Goal: Navigation & Orientation: Find specific page/section

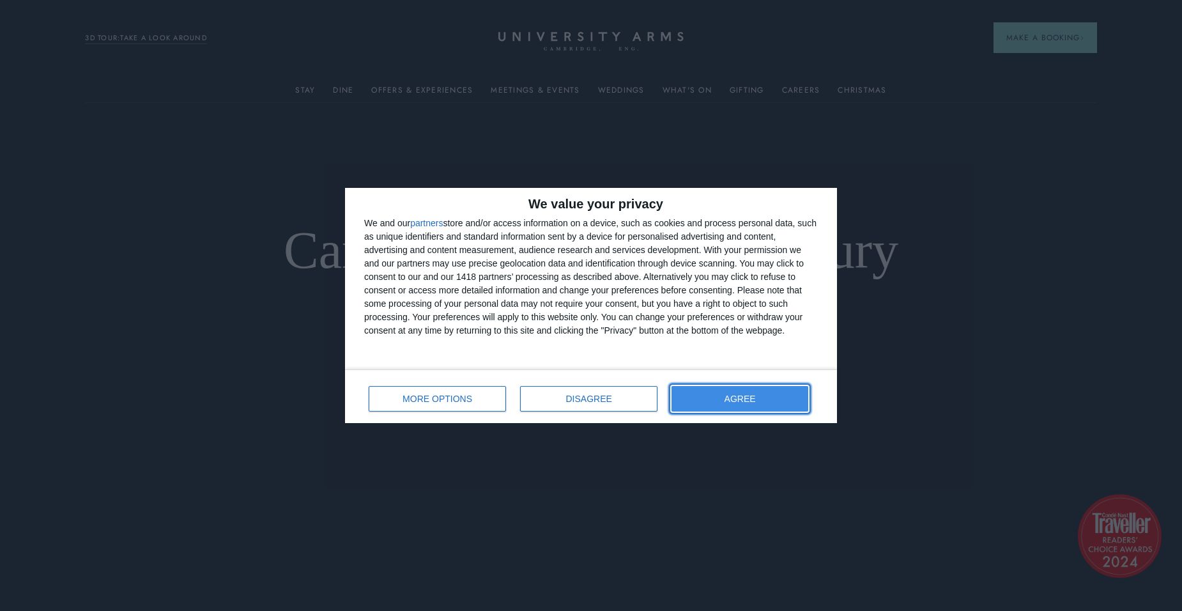
click at [750, 391] on button "AGREE" at bounding box center [740, 399] width 137 height 26
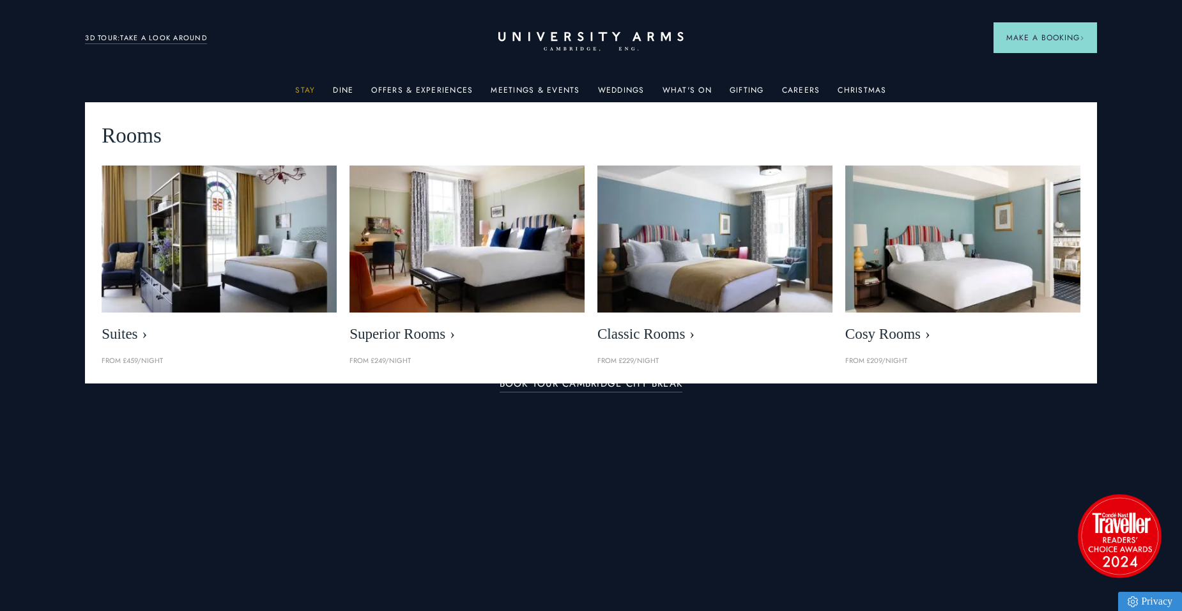
click at [308, 89] on link "Stay" at bounding box center [305, 94] width 20 height 17
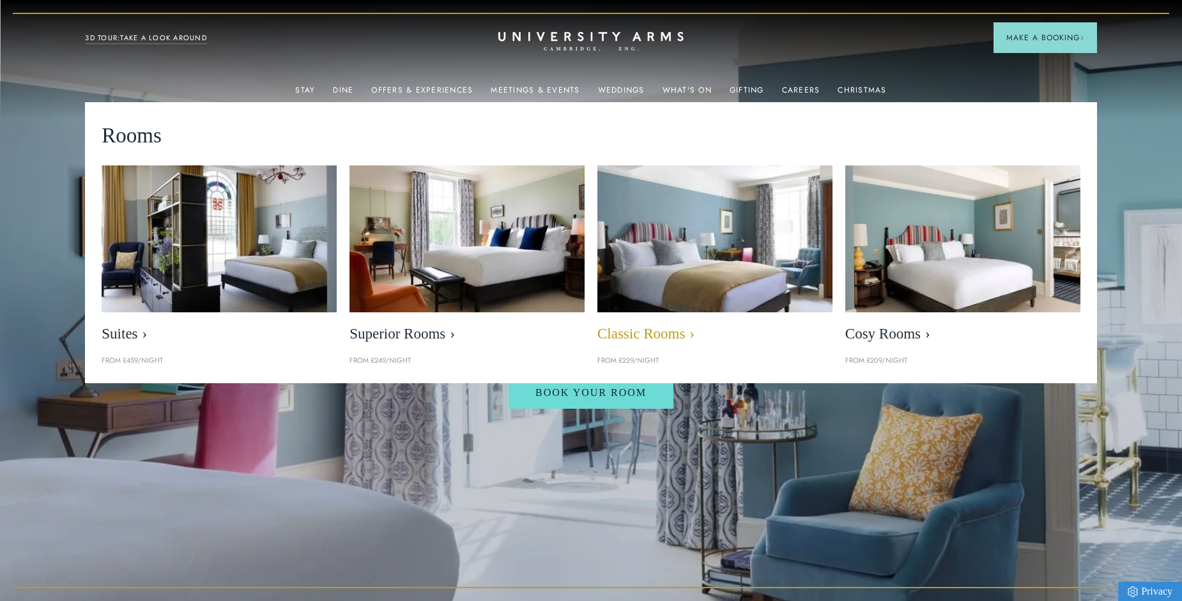
click at [688, 305] on img at bounding box center [715, 239] width 270 height 169
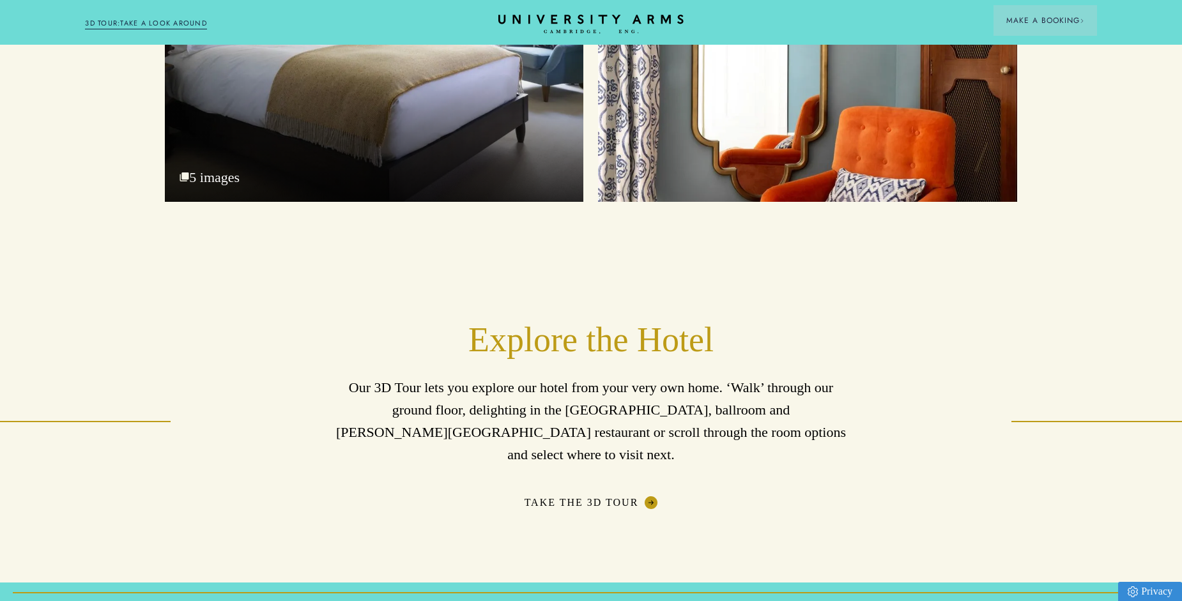
scroll to position [2045, 0]
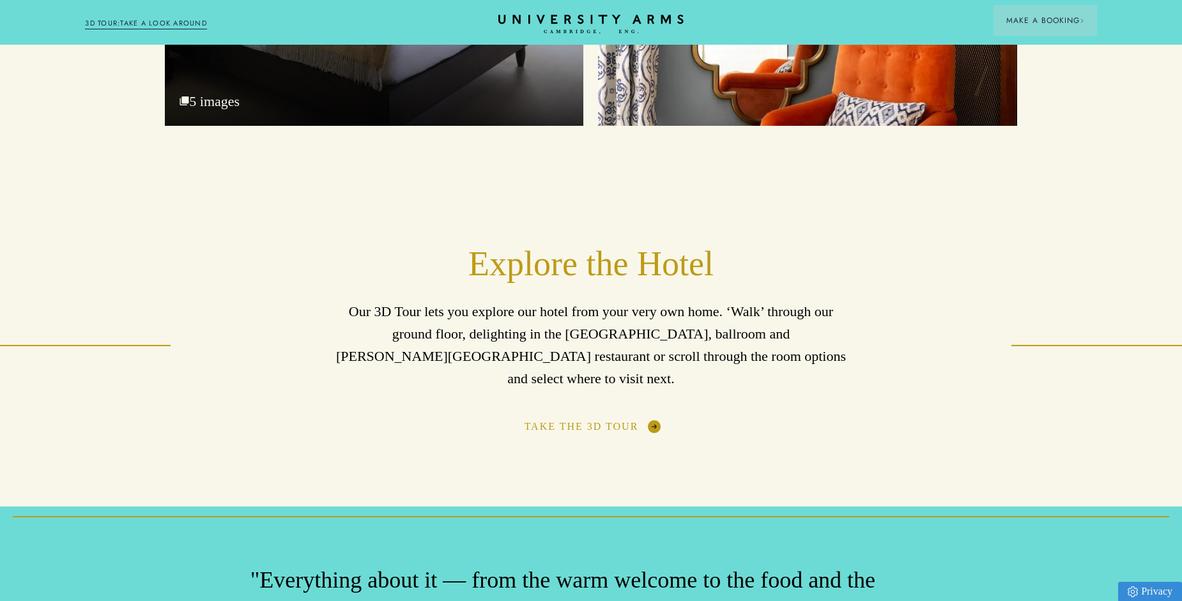
click at [634, 421] on link "Take The 3D Tour" at bounding box center [592, 427] width 134 height 13
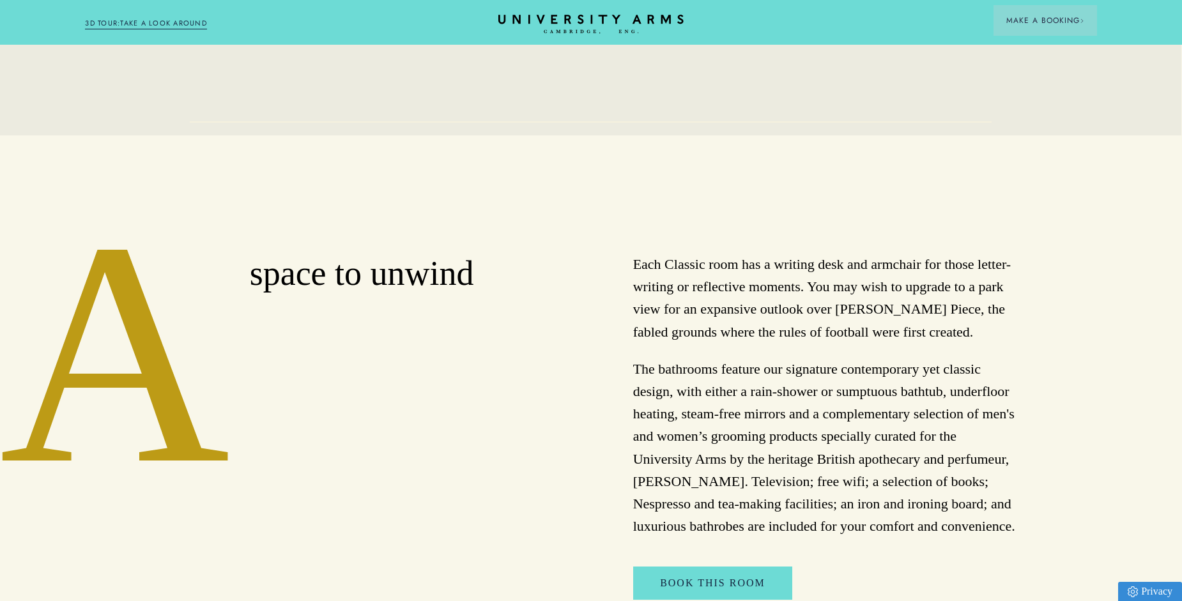
scroll to position [0, 1]
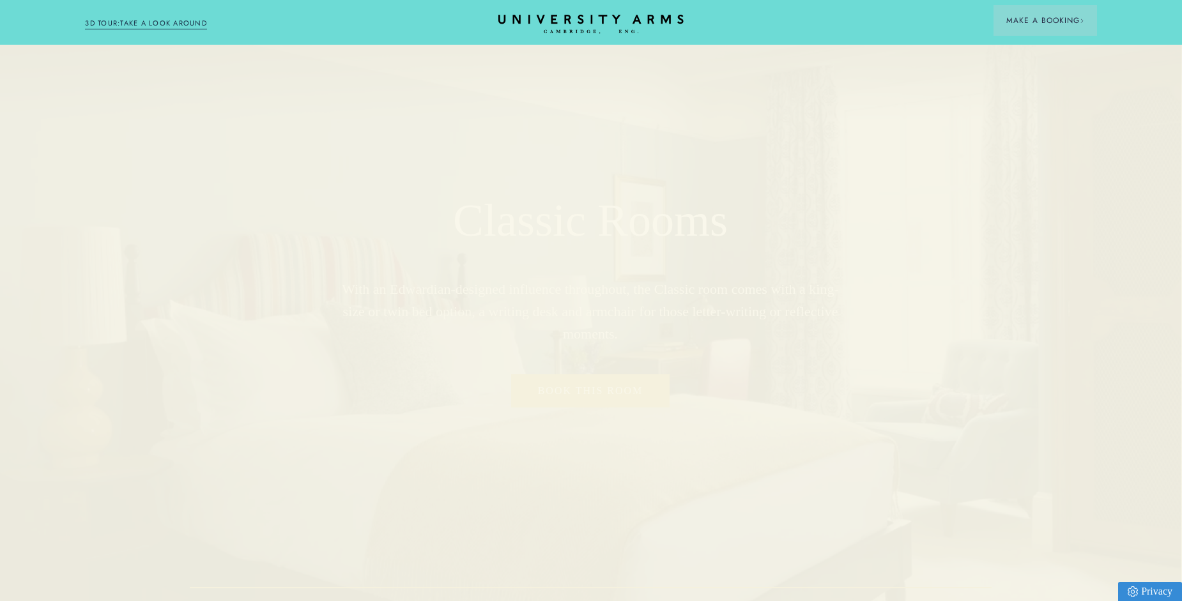
drag, startPoint x: 314, startPoint y: 290, endPoint x: 326, endPoint y: -46, distance: 336.4
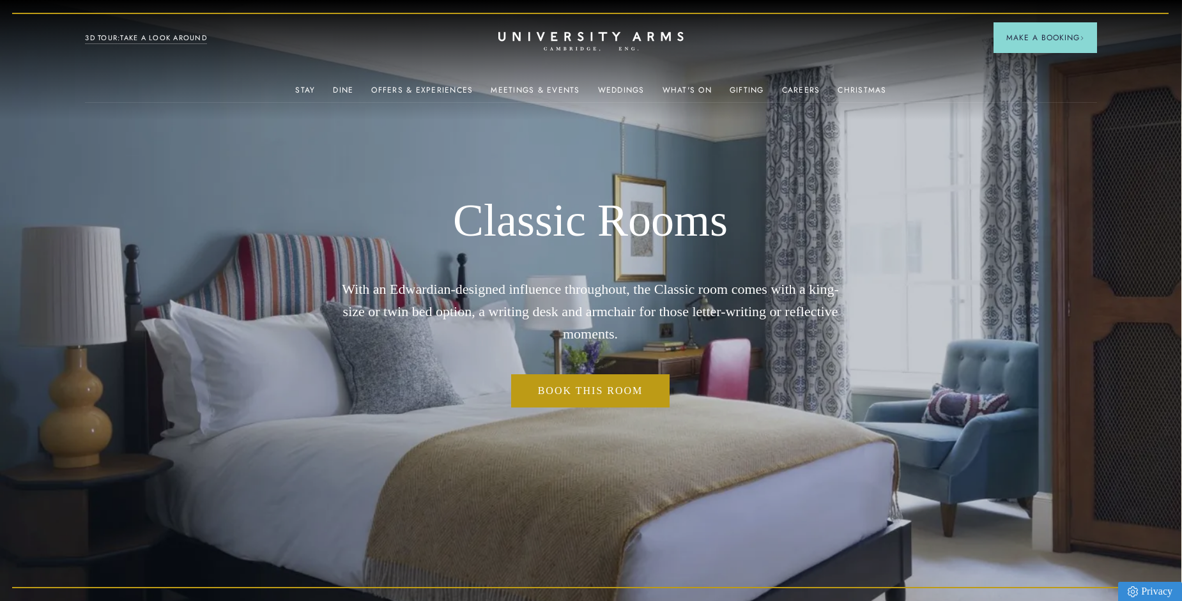
drag, startPoint x: 344, startPoint y: 82, endPoint x: 335, endPoint y: 99, distance: 19.4
click at [344, 82] on div "Dine" at bounding box center [343, 90] width 20 height 26
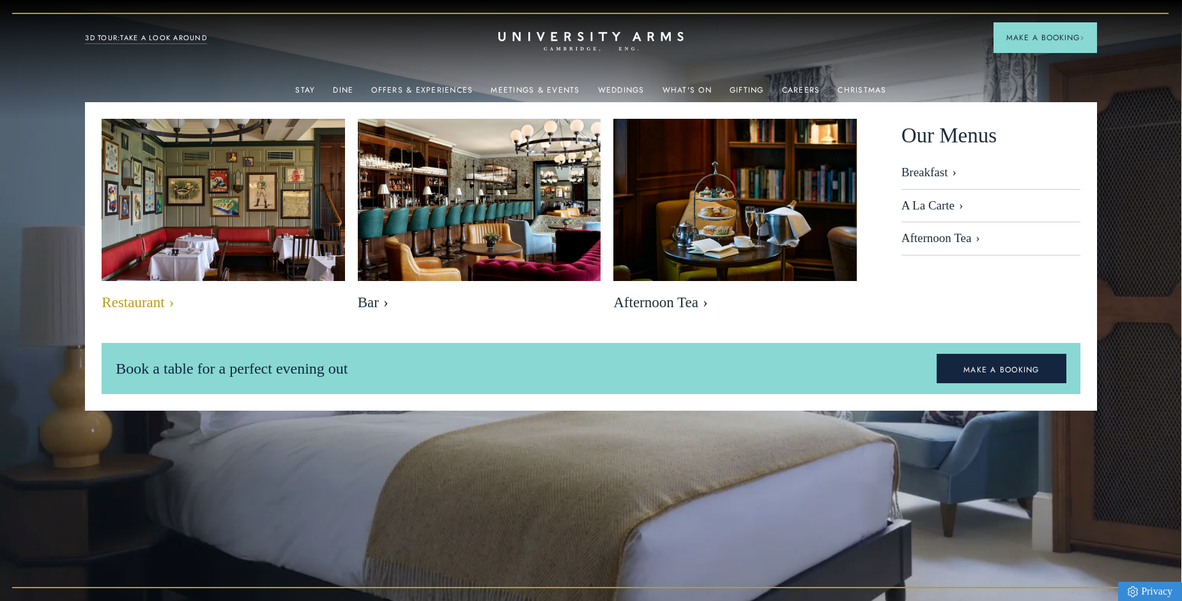
click at [258, 217] on img at bounding box center [224, 200] width 280 height 187
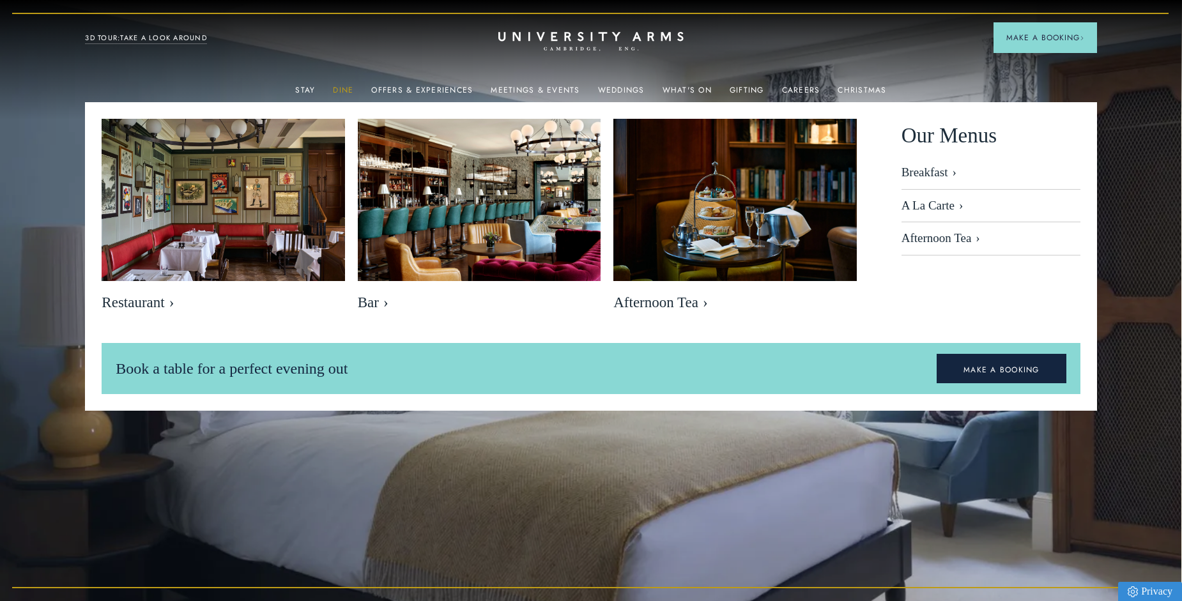
click at [340, 91] on link "Dine" at bounding box center [343, 94] width 20 height 17
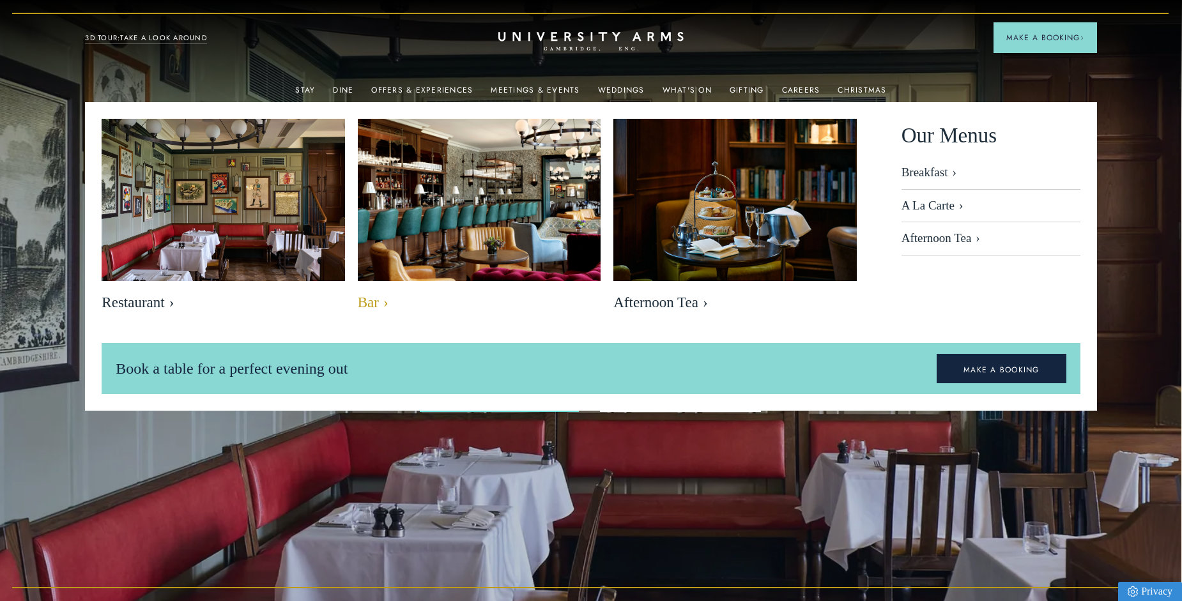
click at [495, 286] on link "Bar" at bounding box center [479, 218] width 243 height 199
